Goal: Ask a question

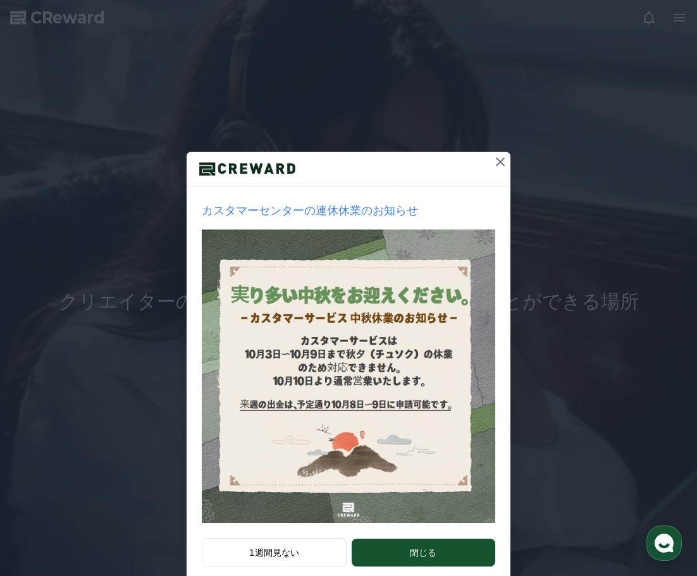
click at [499, 161] on icon at bounding box center [500, 161] width 15 height 15
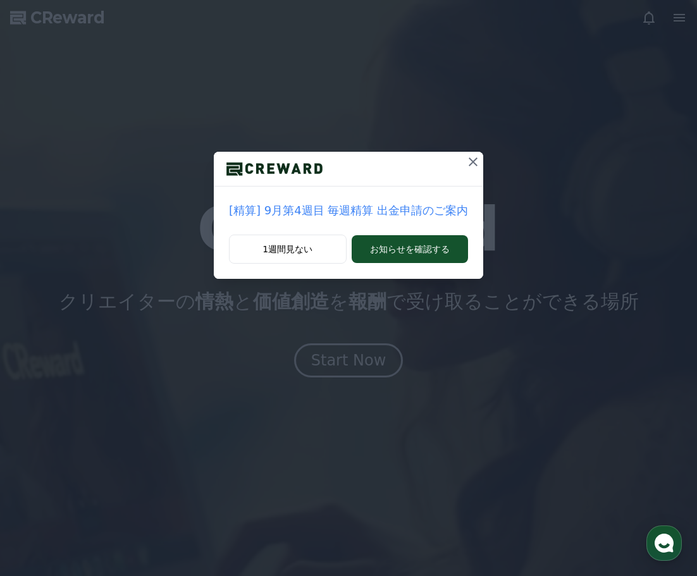
click at [476, 164] on button at bounding box center [473, 162] width 20 height 20
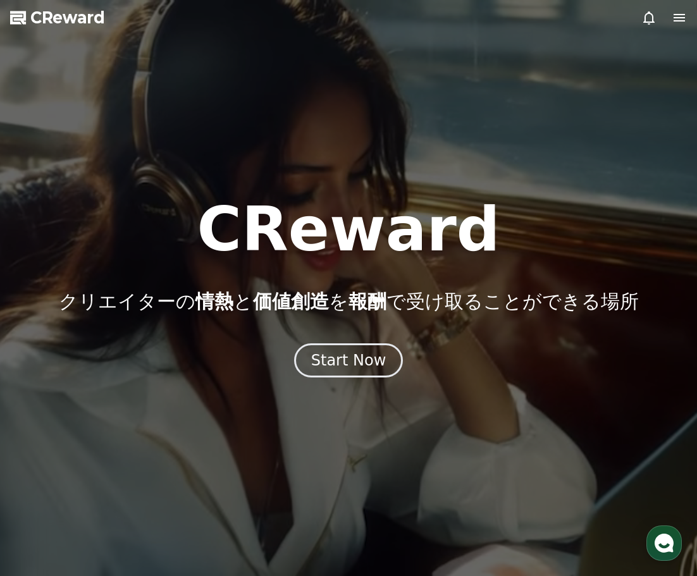
click at [673, 14] on icon at bounding box center [679, 17] width 15 height 15
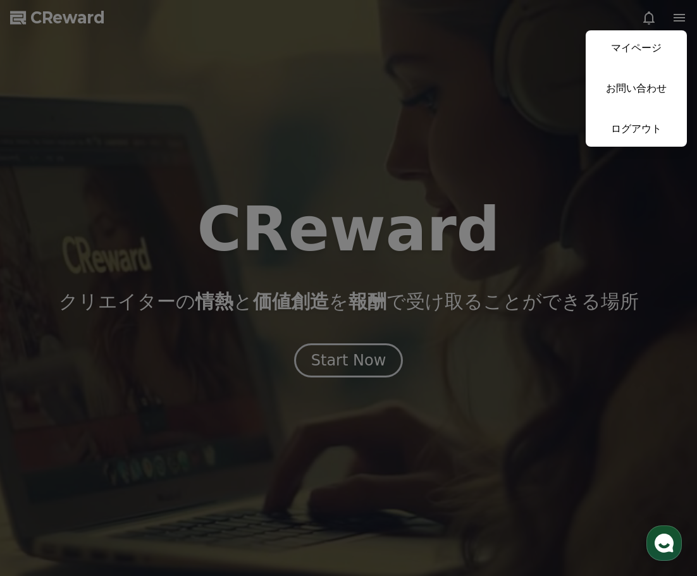
click at [530, 63] on button "close" at bounding box center [348, 288] width 697 height 576
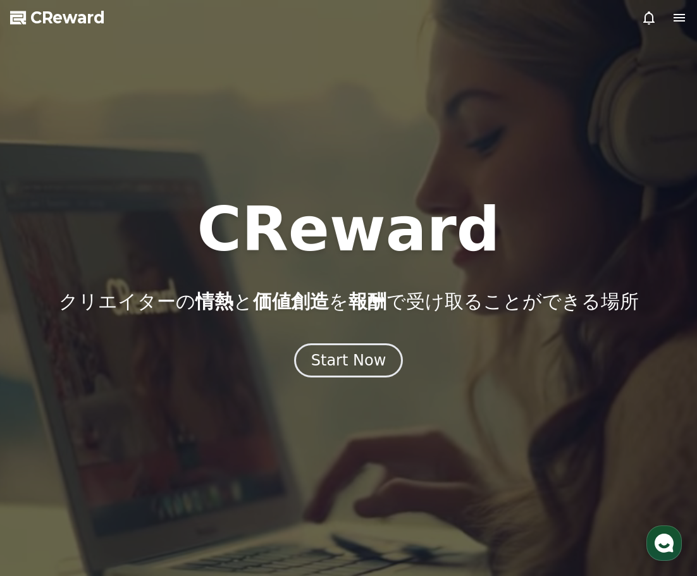
click at [657, 520] on div at bounding box center [348, 288] width 697 height 576
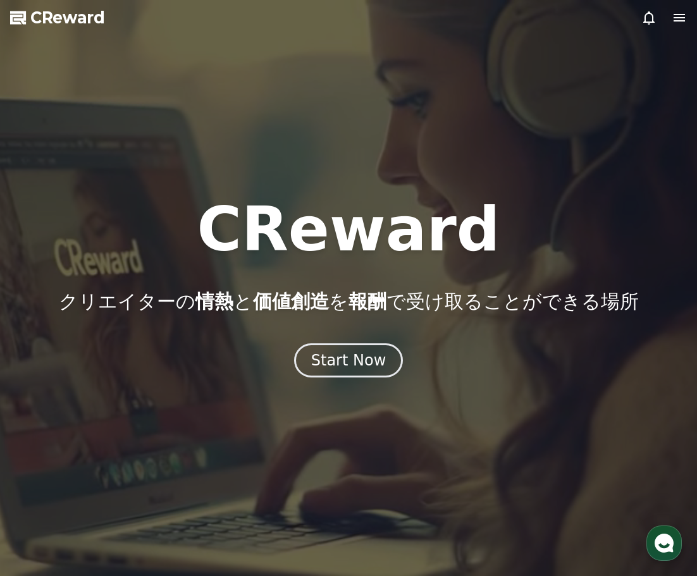
click at [662, 536] on use "button" at bounding box center [664, 543] width 19 height 19
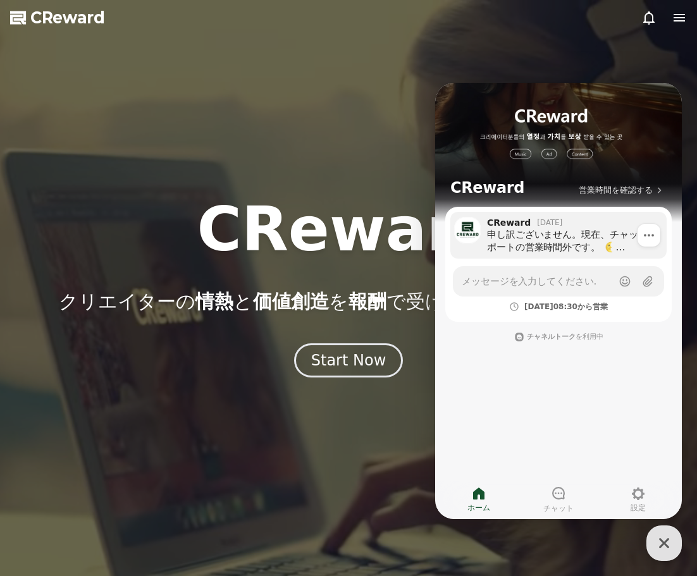
click at [552, 239] on div "申し訳ございません。現在、チャットサポートの営業時間外です。 次の営業時間まで返信が遅れる場合がございます。 ご質問をお気軽にお送りいただければ、必ず対応いた…" at bounding box center [572, 240] width 171 height 25
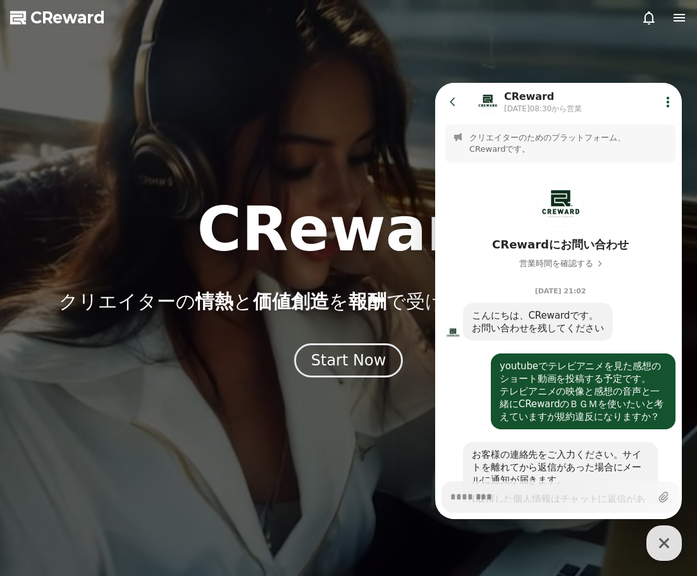
scroll to position [294, 0]
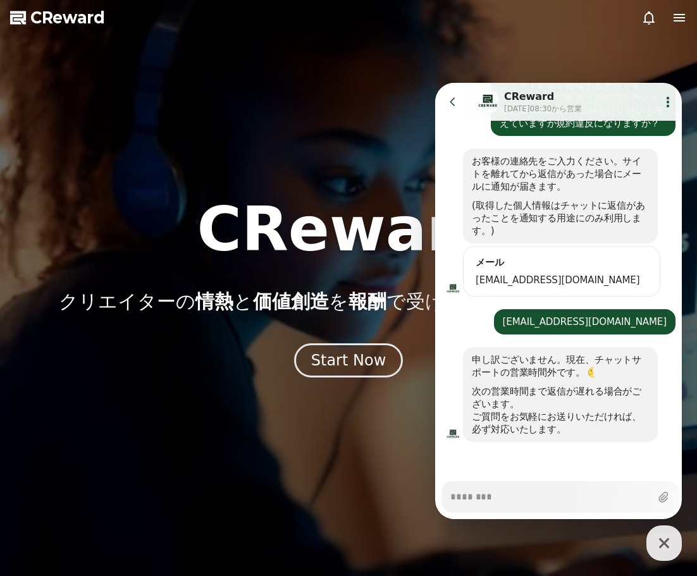
type textarea "*"
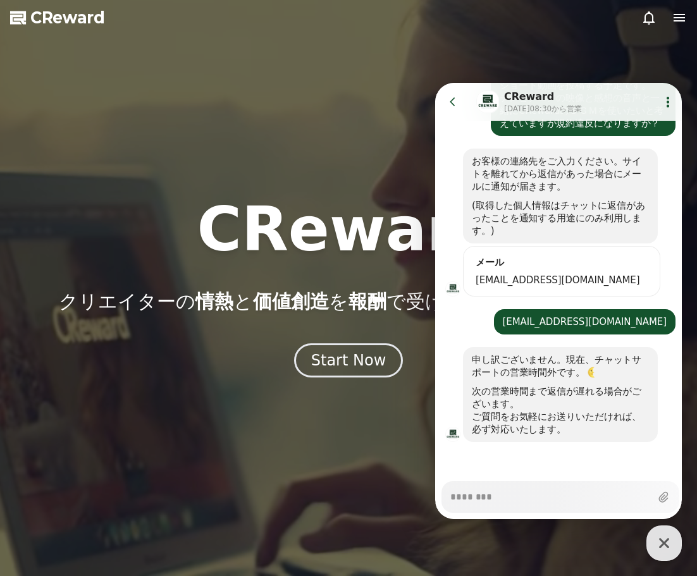
click at [359, 63] on div at bounding box center [348, 288] width 697 height 576
